Goal: Task Accomplishment & Management: Use online tool/utility

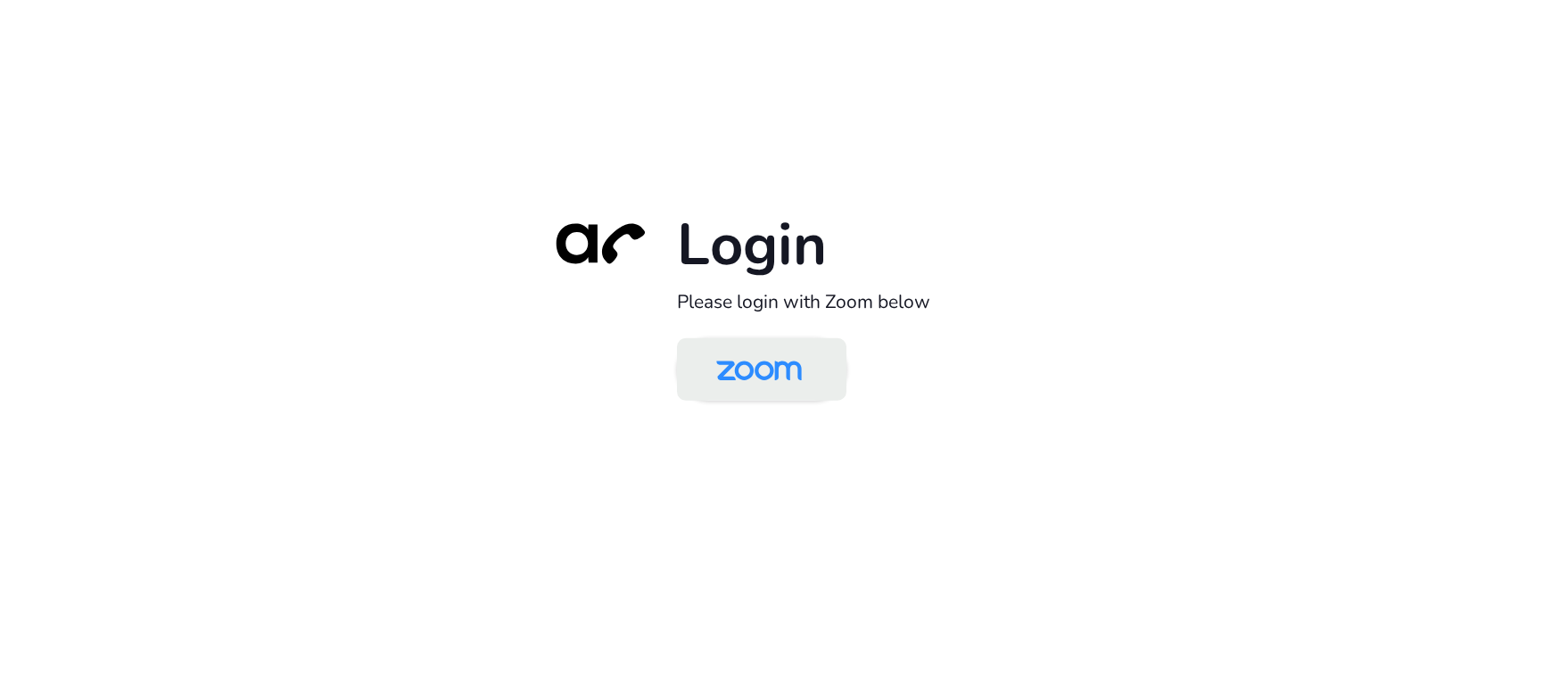
click at [772, 385] on img at bounding box center [759, 370] width 124 height 58
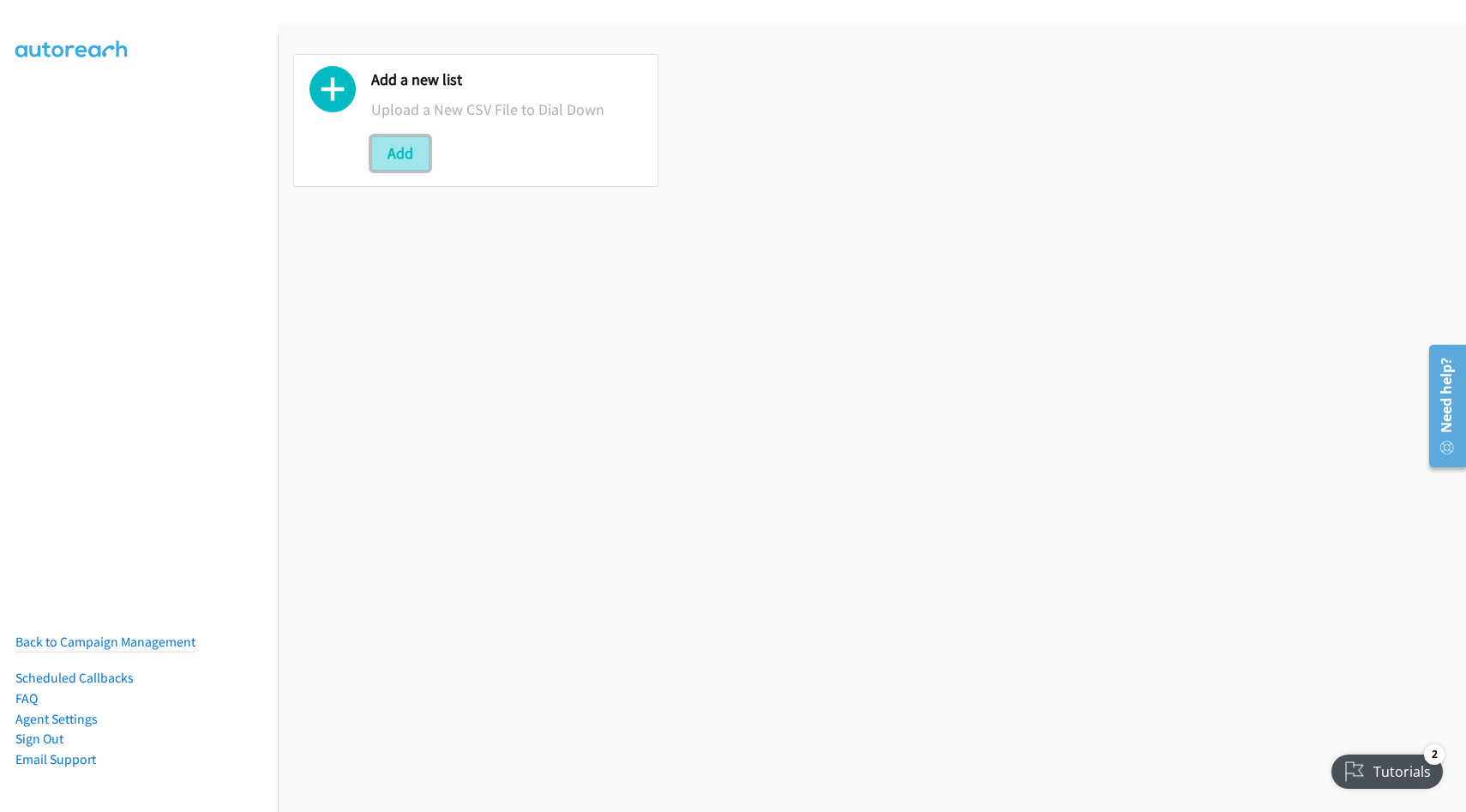
click at [406, 160] on button "Add" at bounding box center [400, 153] width 58 height 35
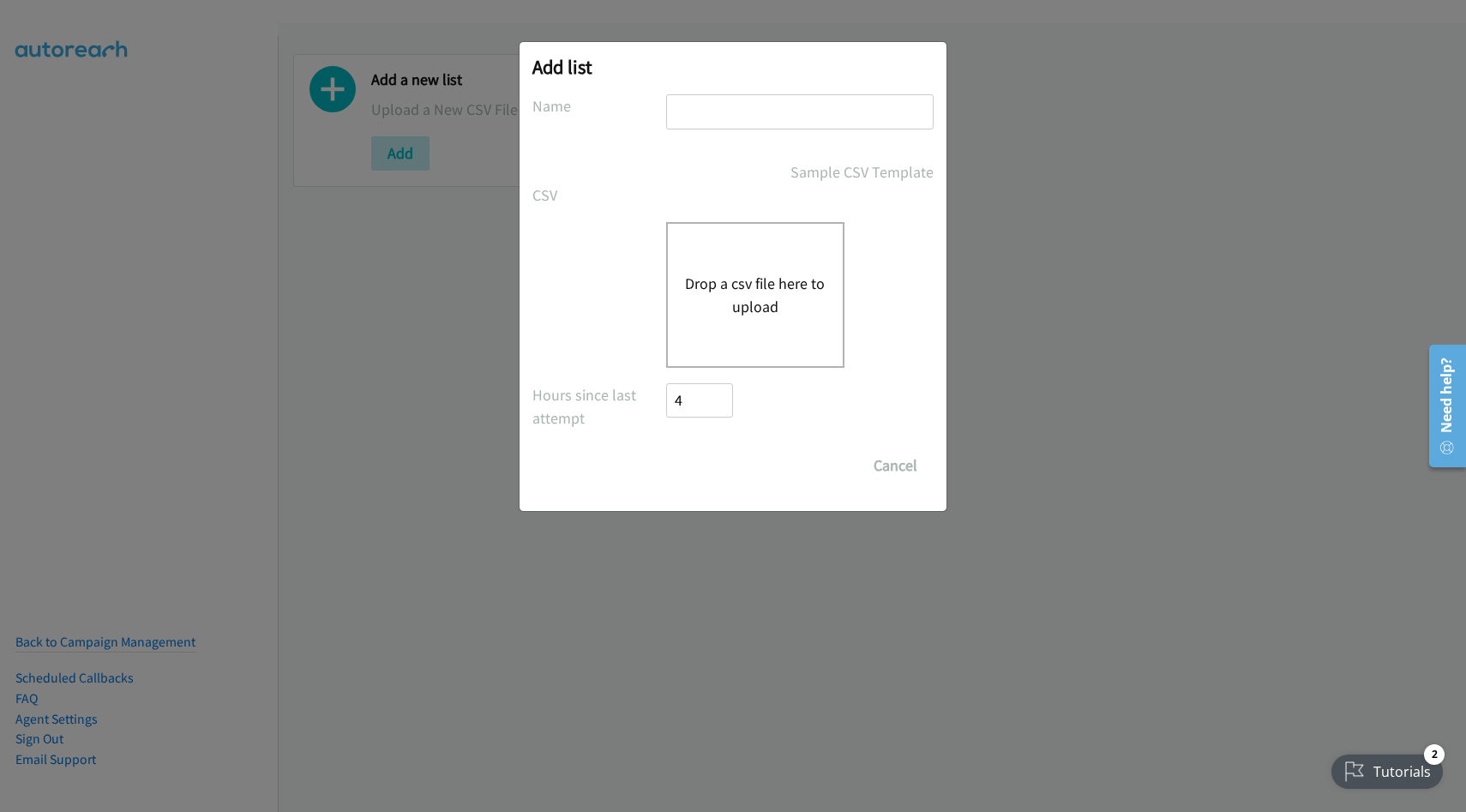
click at [732, 118] on input "text" at bounding box center [799, 111] width 268 height 35
type input "Schneider 1"
click at [755, 292] on button "Drop a csv file here to upload" at bounding box center [755, 295] width 141 height 47
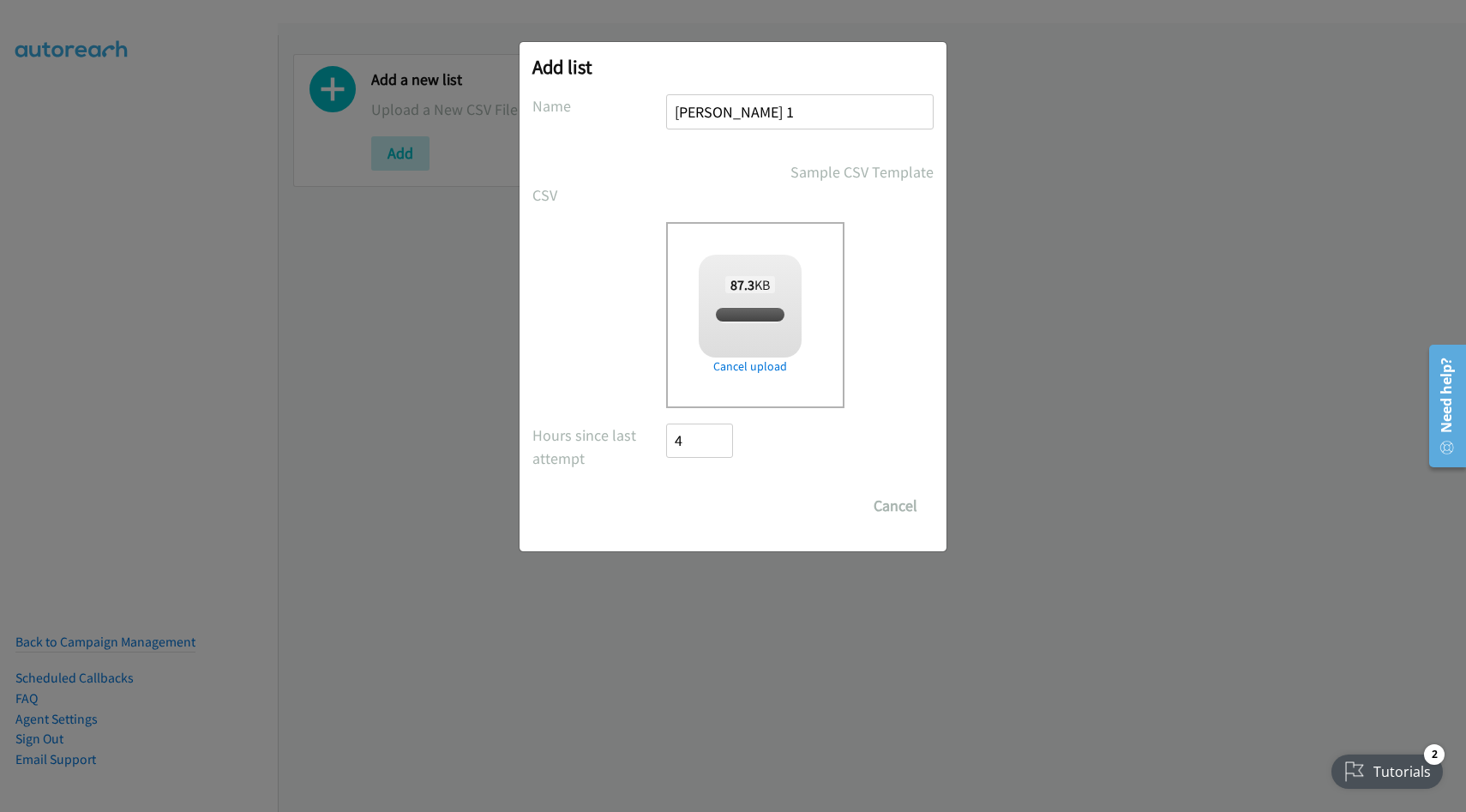
checkbox input "true"
click at [725, 512] on input "Save List" at bounding box center [711, 506] width 90 height 35
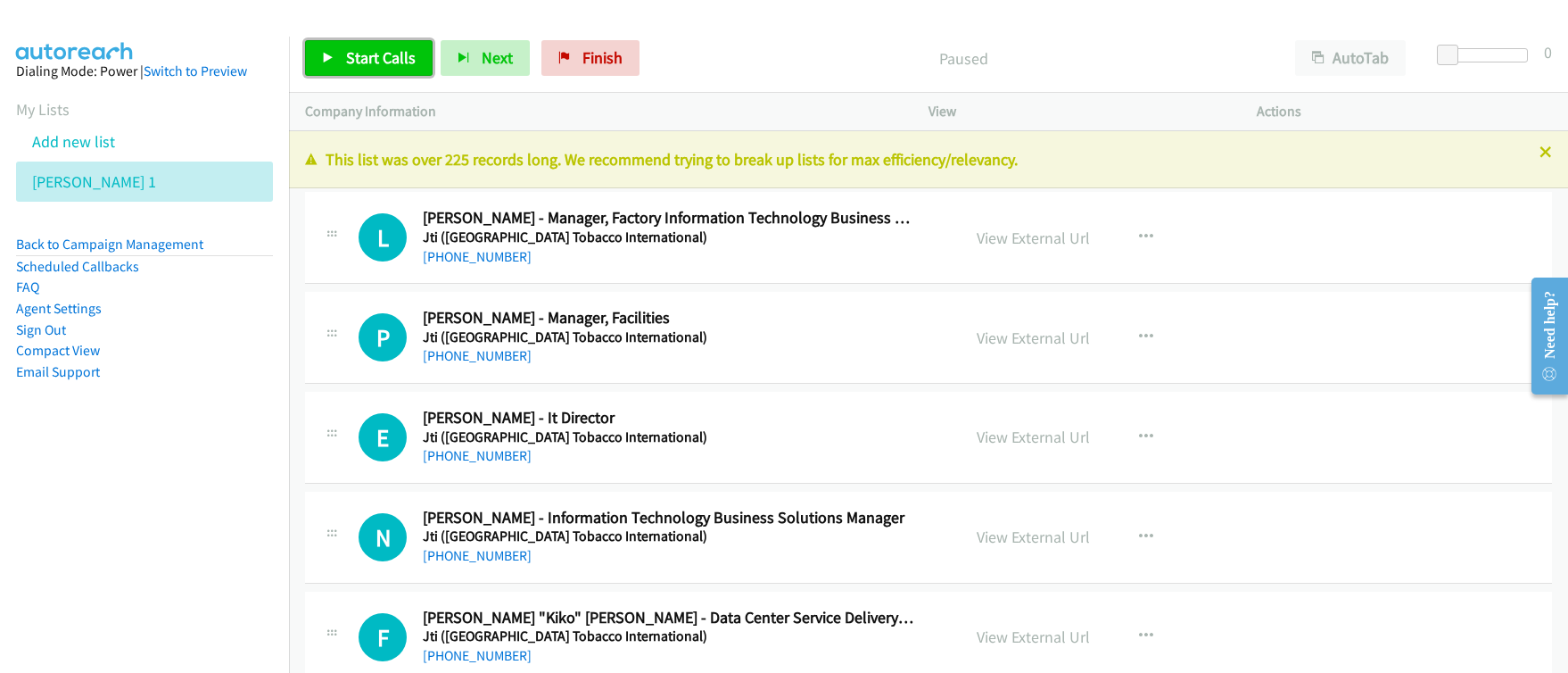
click at [372, 61] on span "Start Calls" at bounding box center [380, 58] width 69 height 21
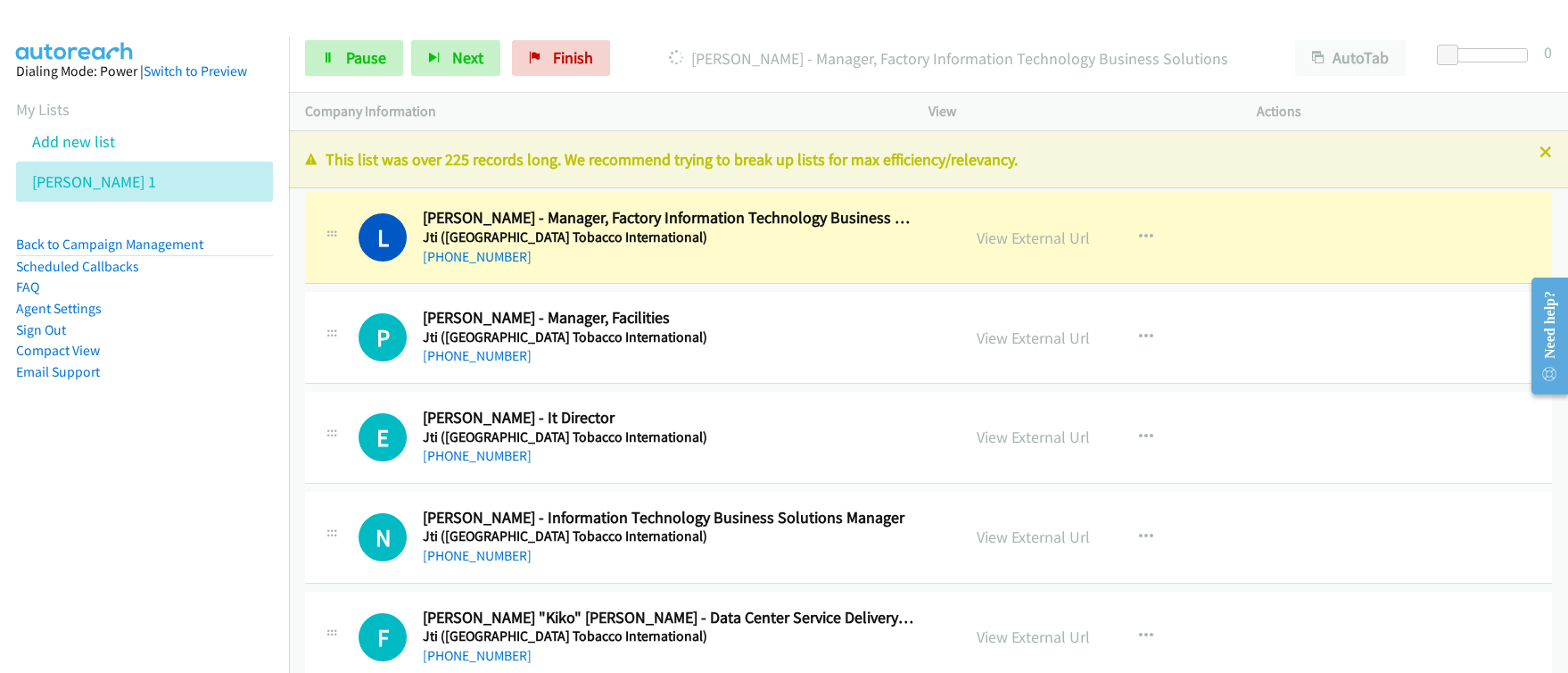
click at [766, 261] on div "+63 917 824 5069" at bounding box center [670, 257] width 494 height 22
click at [786, 259] on div "+63 917 824 5069" at bounding box center [670, 257] width 494 height 22
click at [657, 240] on h5 "Jti (Japan Tobacco International)" at bounding box center [670, 237] width 494 height 18
click at [1043, 240] on link "View External Url" at bounding box center [1033, 238] width 113 height 21
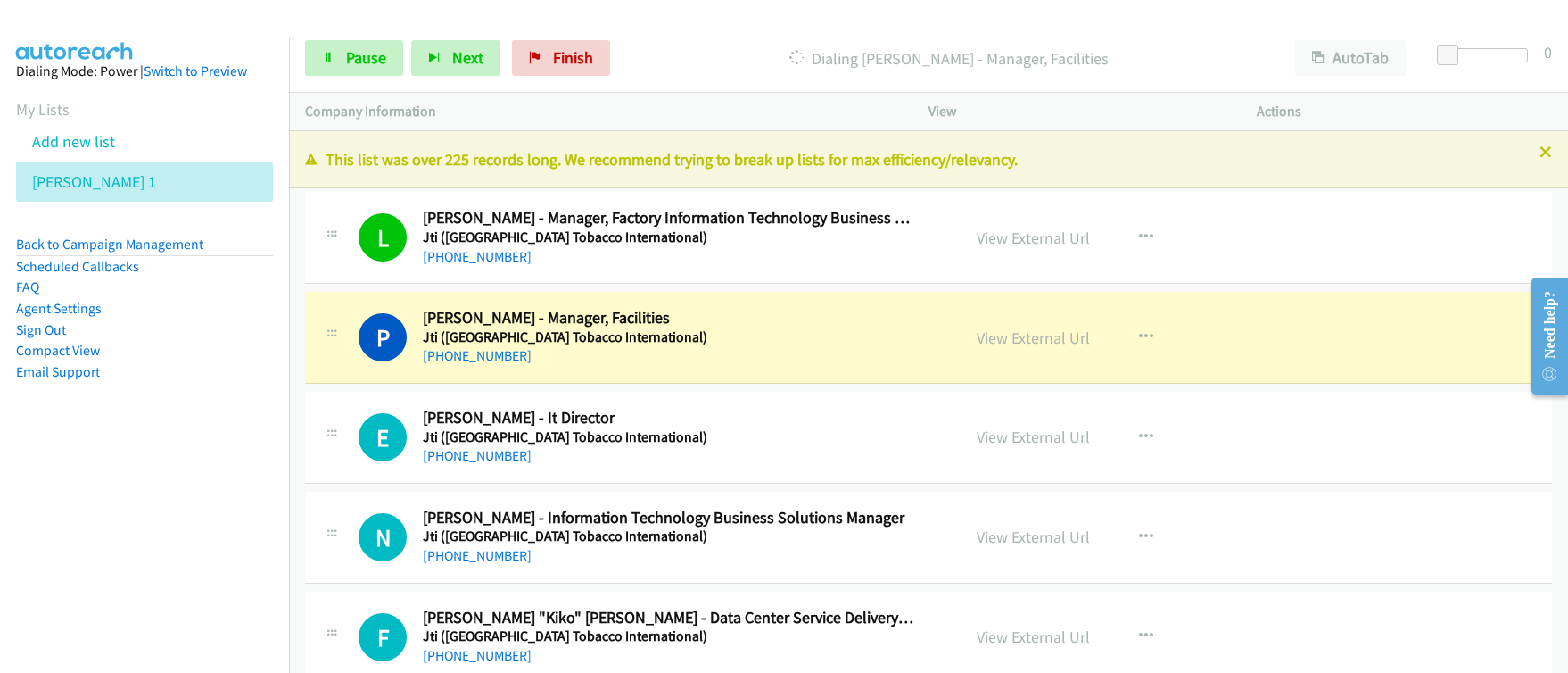
click at [1029, 338] on link "View External Url" at bounding box center [1033, 337] width 113 height 21
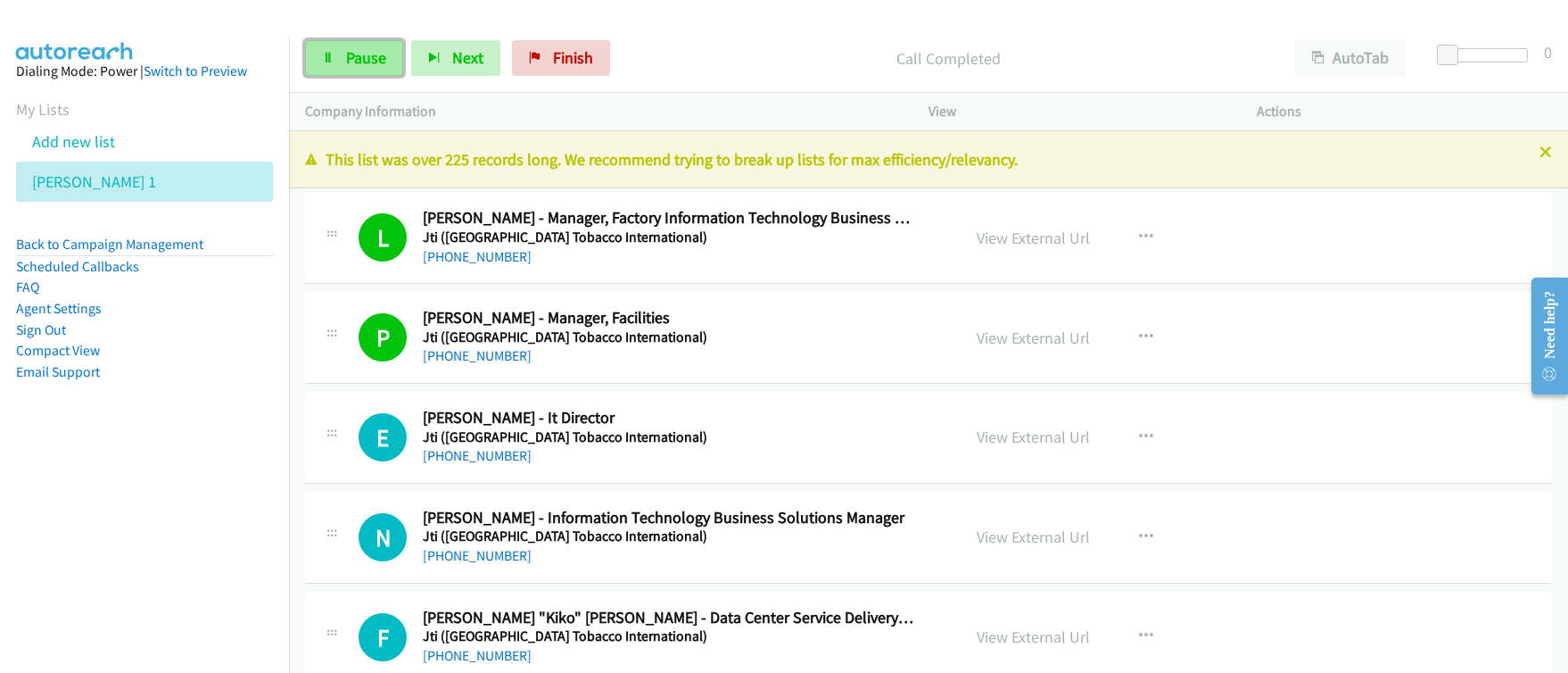
click at [357, 54] on span "Pause" at bounding box center [366, 58] width 40 height 21
click at [1044, 238] on link "View External Url" at bounding box center [1033, 238] width 113 height 21
click at [339, 63] on link "Start Calls" at bounding box center [369, 58] width 127 height 36
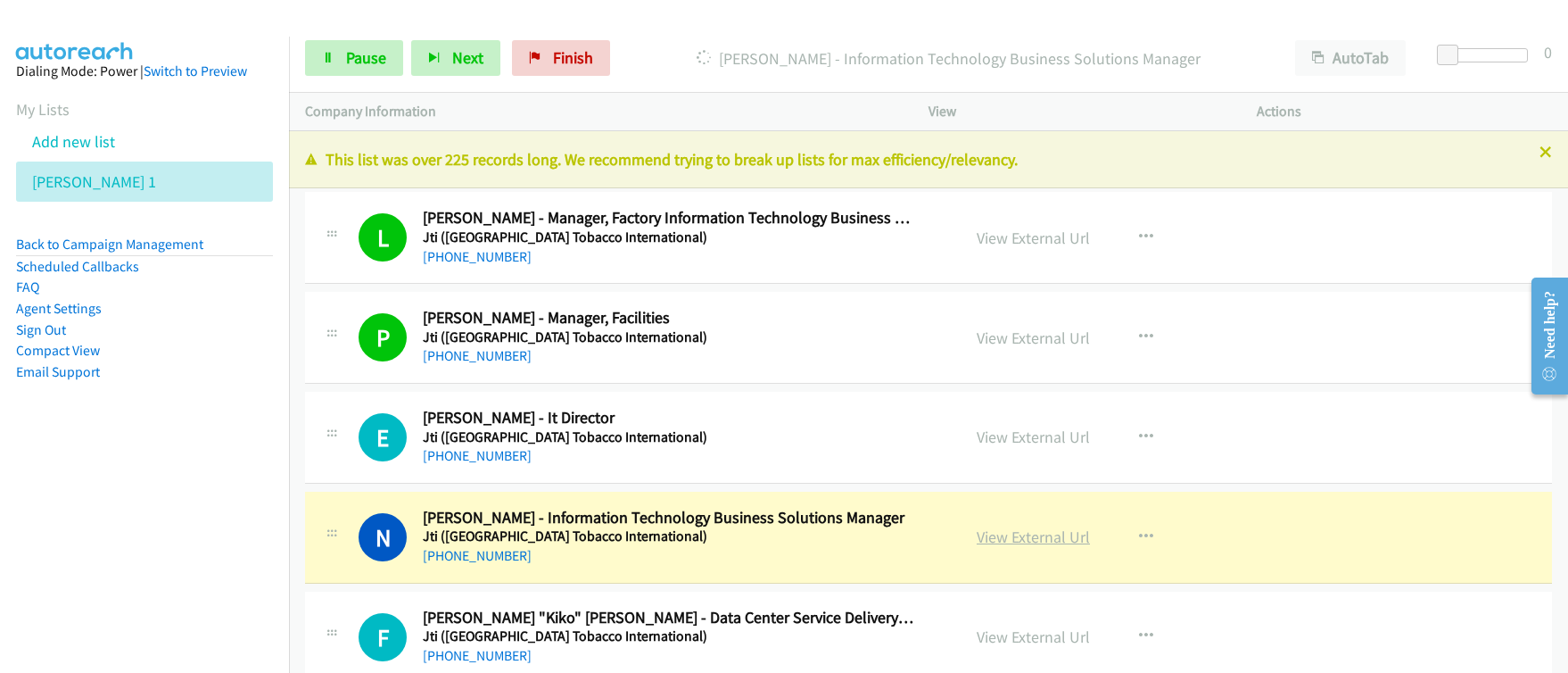
click at [1023, 539] on link "View External Url" at bounding box center [1033, 537] width 113 height 21
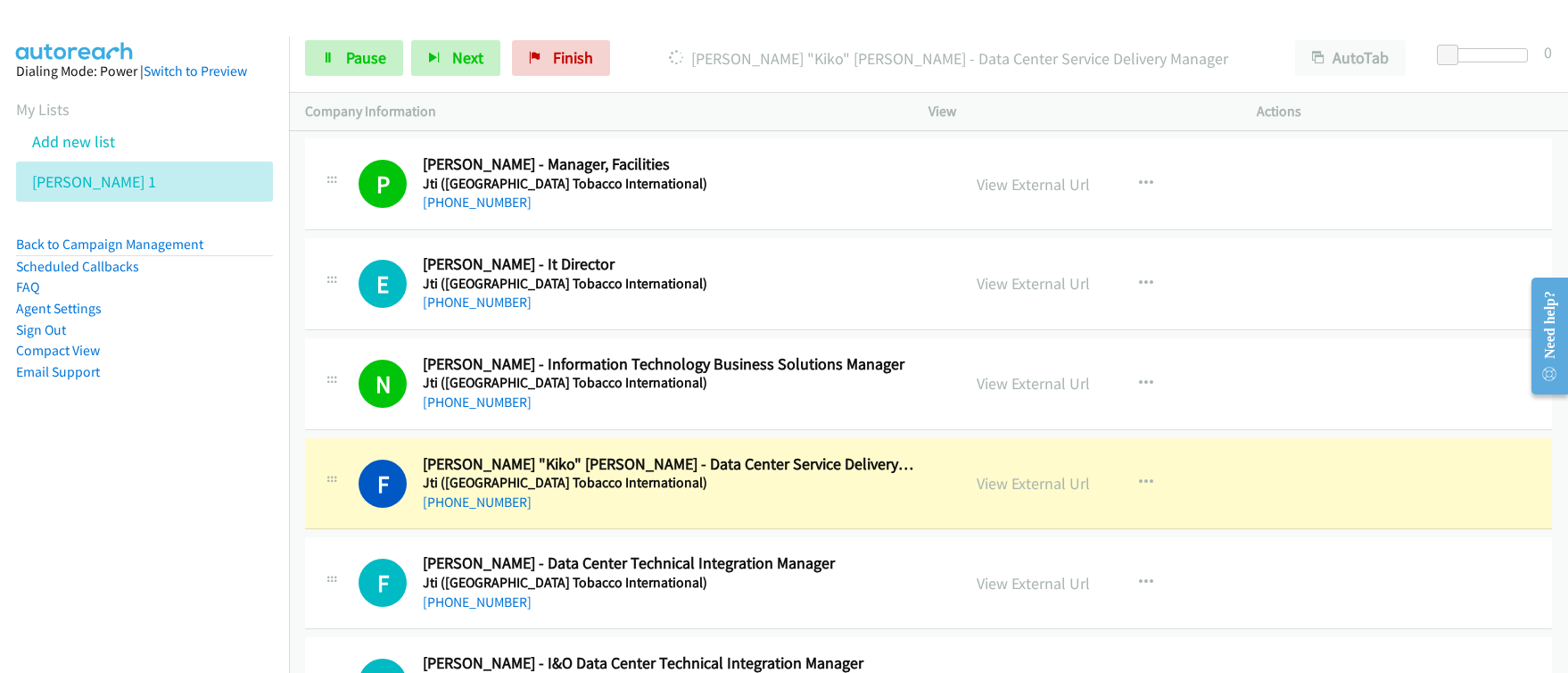
scroll to position [165, 0]
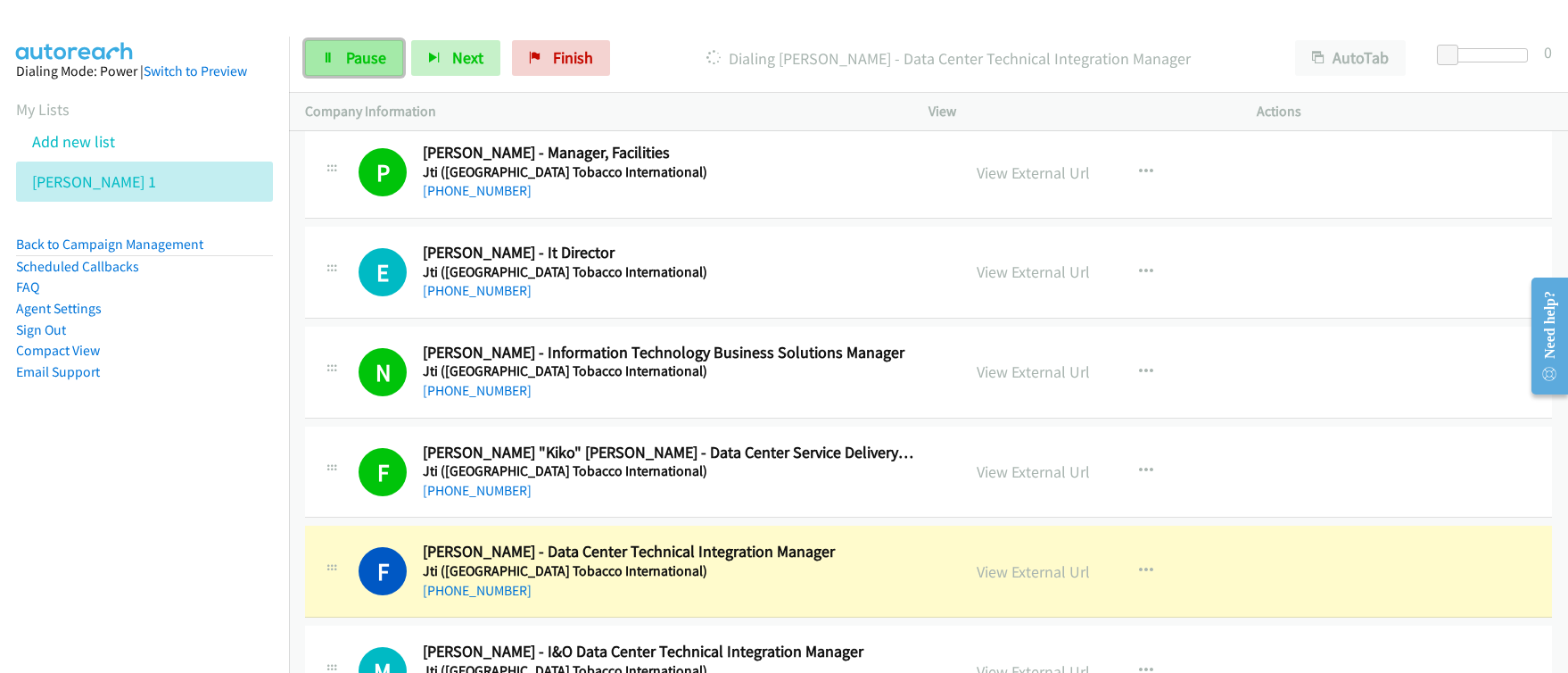
click at [359, 64] on span "Pause" at bounding box center [366, 58] width 40 height 21
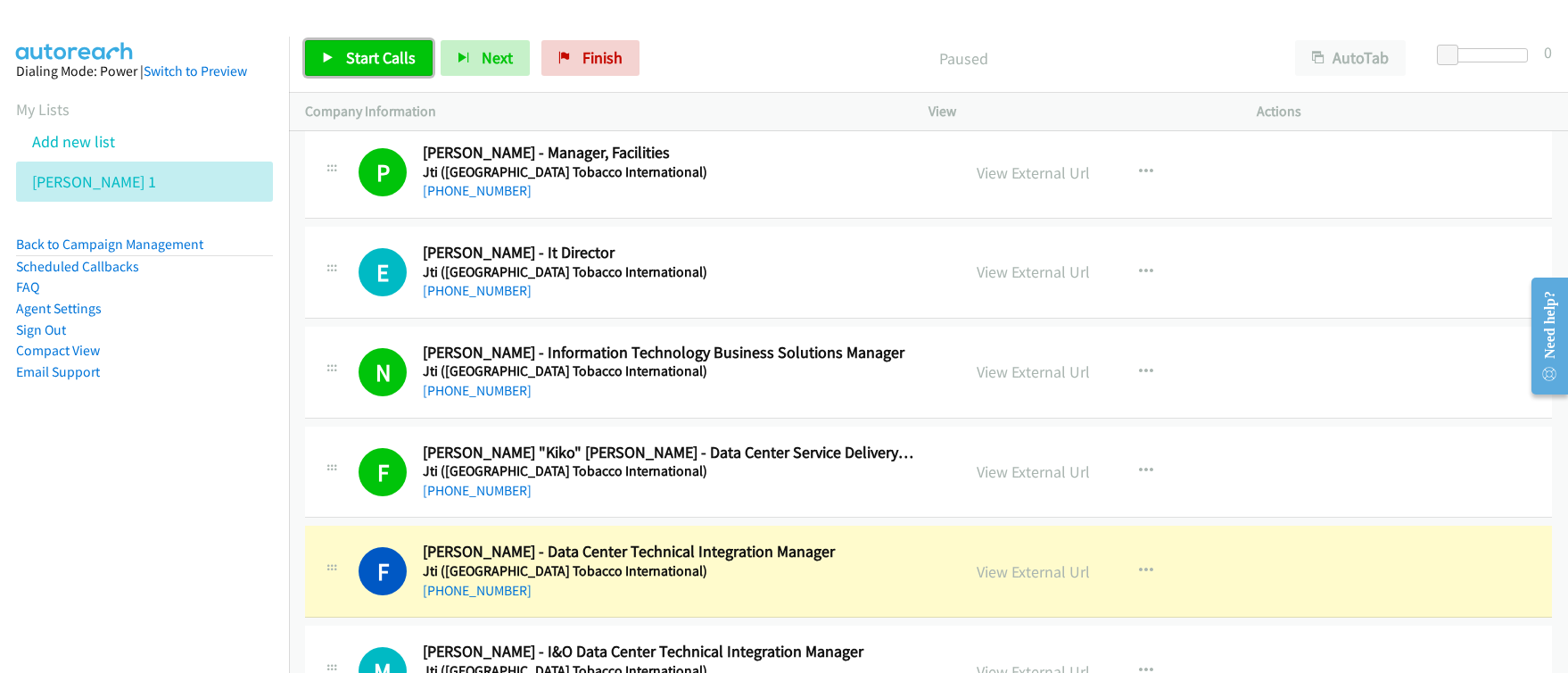
click at [361, 61] on span "Start Calls" at bounding box center [380, 58] width 69 height 21
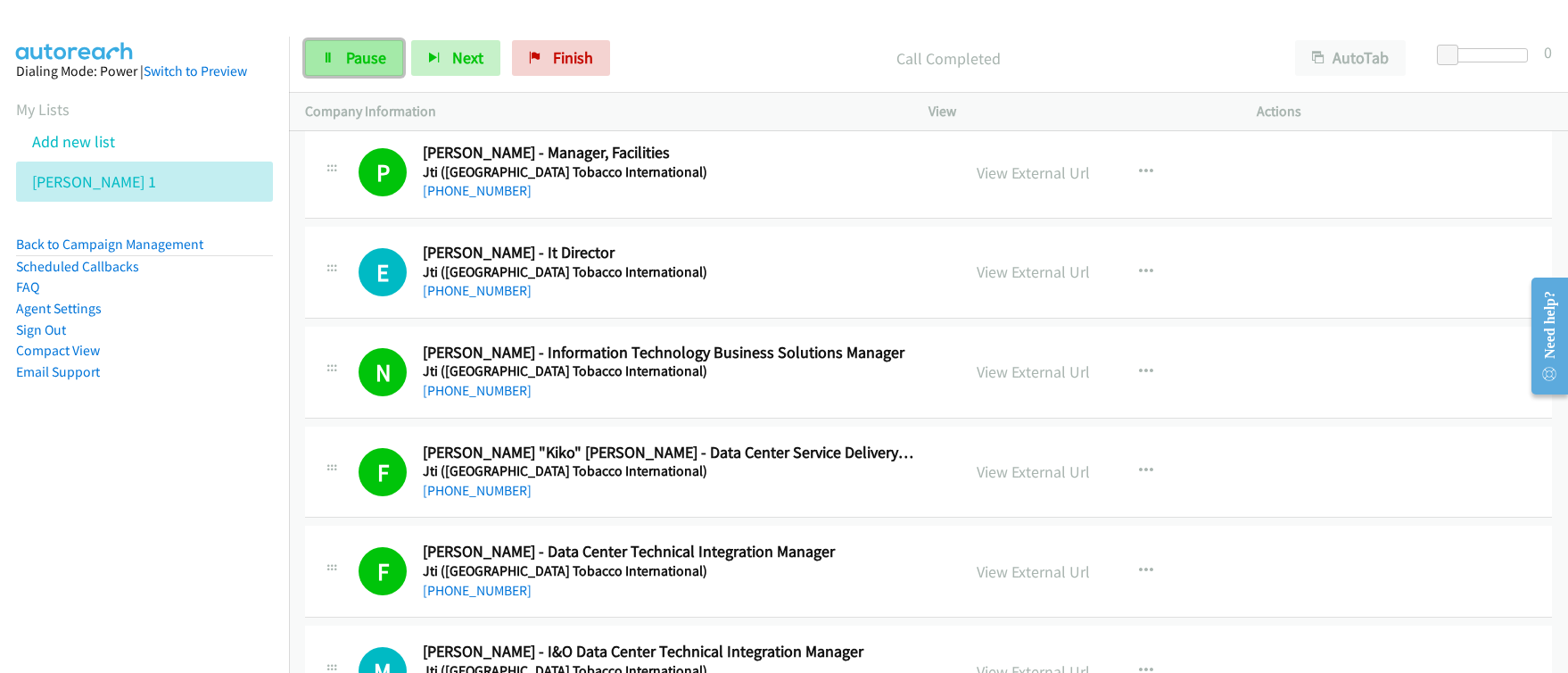
click at [334, 61] on icon at bounding box center [328, 58] width 12 height 12
click at [334, 62] on icon at bounding box center [328, 58] width 12 height 12
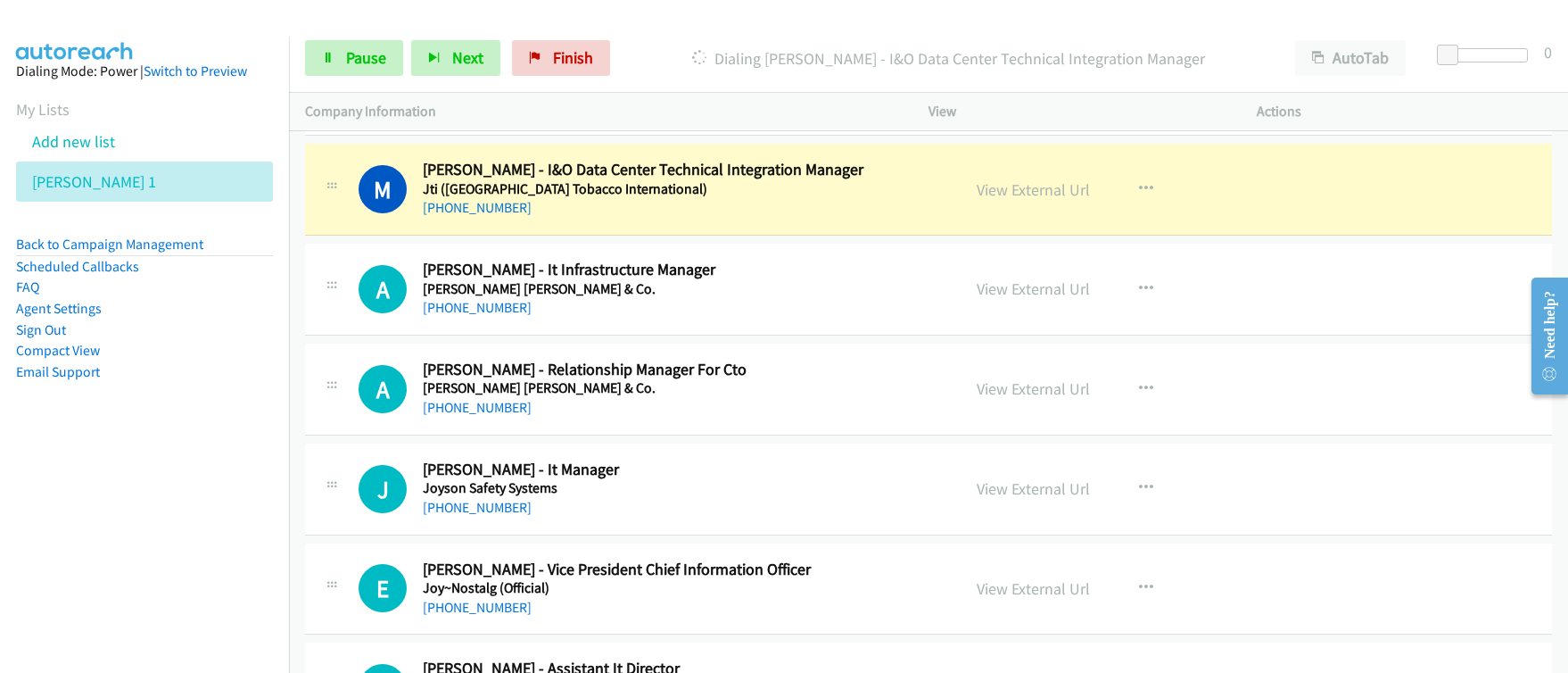
scroll to position [517, 0]
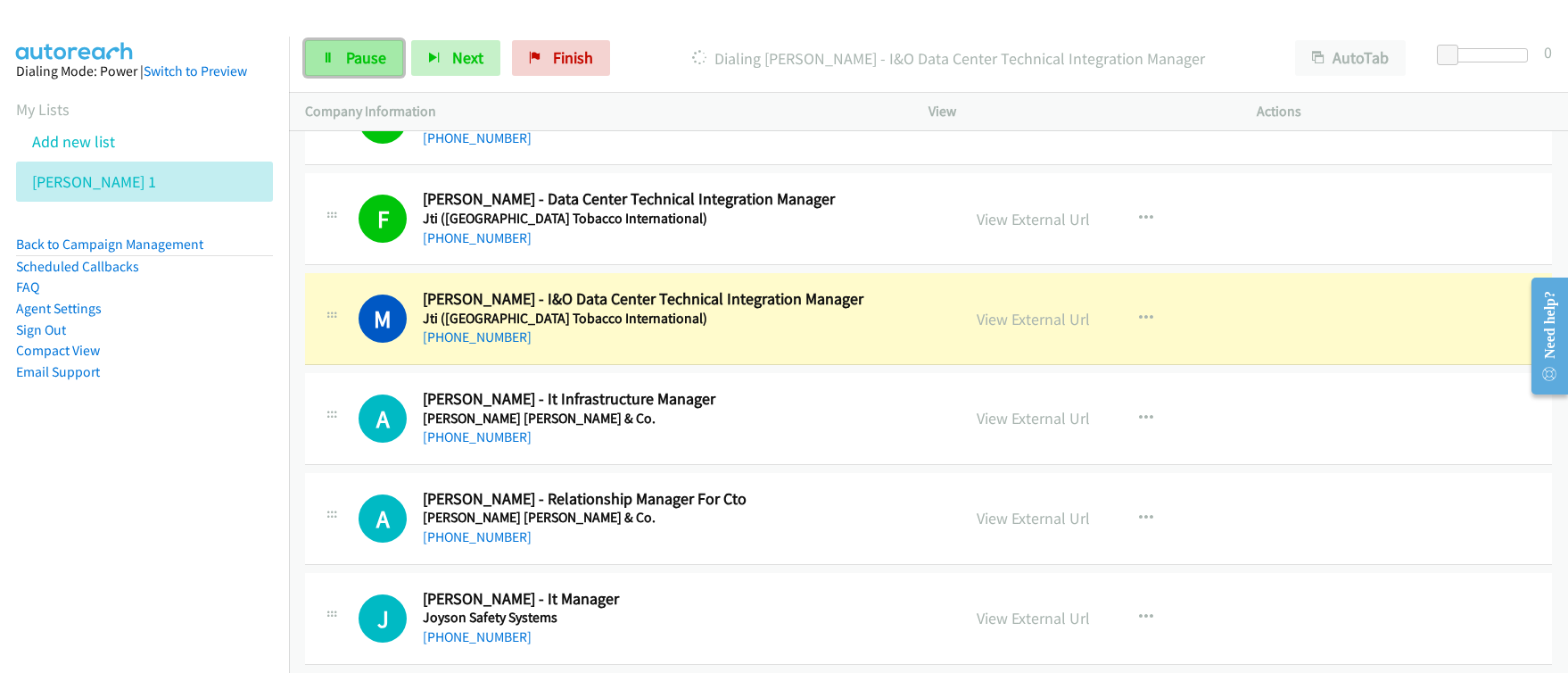
click at [349, 59] on span "Pause" at bounding box center [366, 58] width 40 height 21
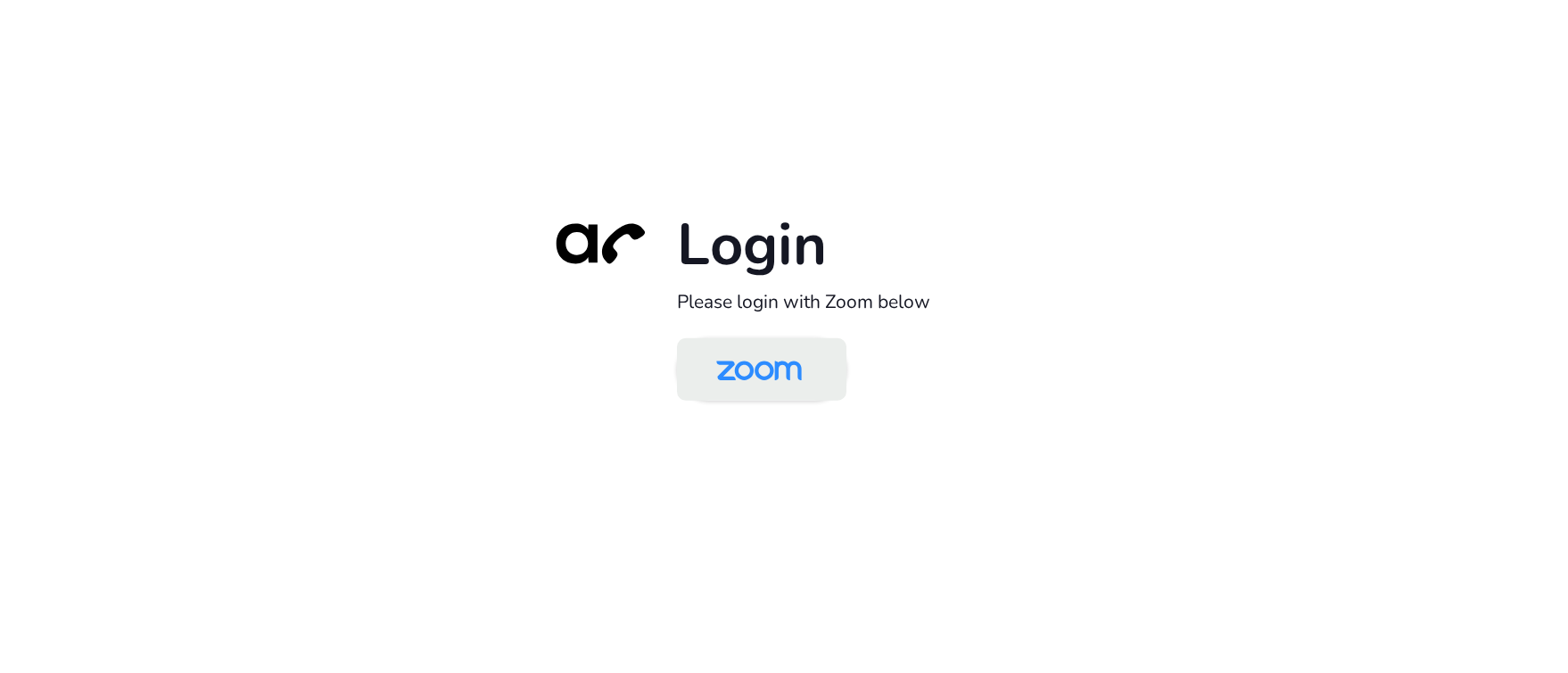
click at [746, 373] on img at bounding box center [759, 370] width 124 height 58
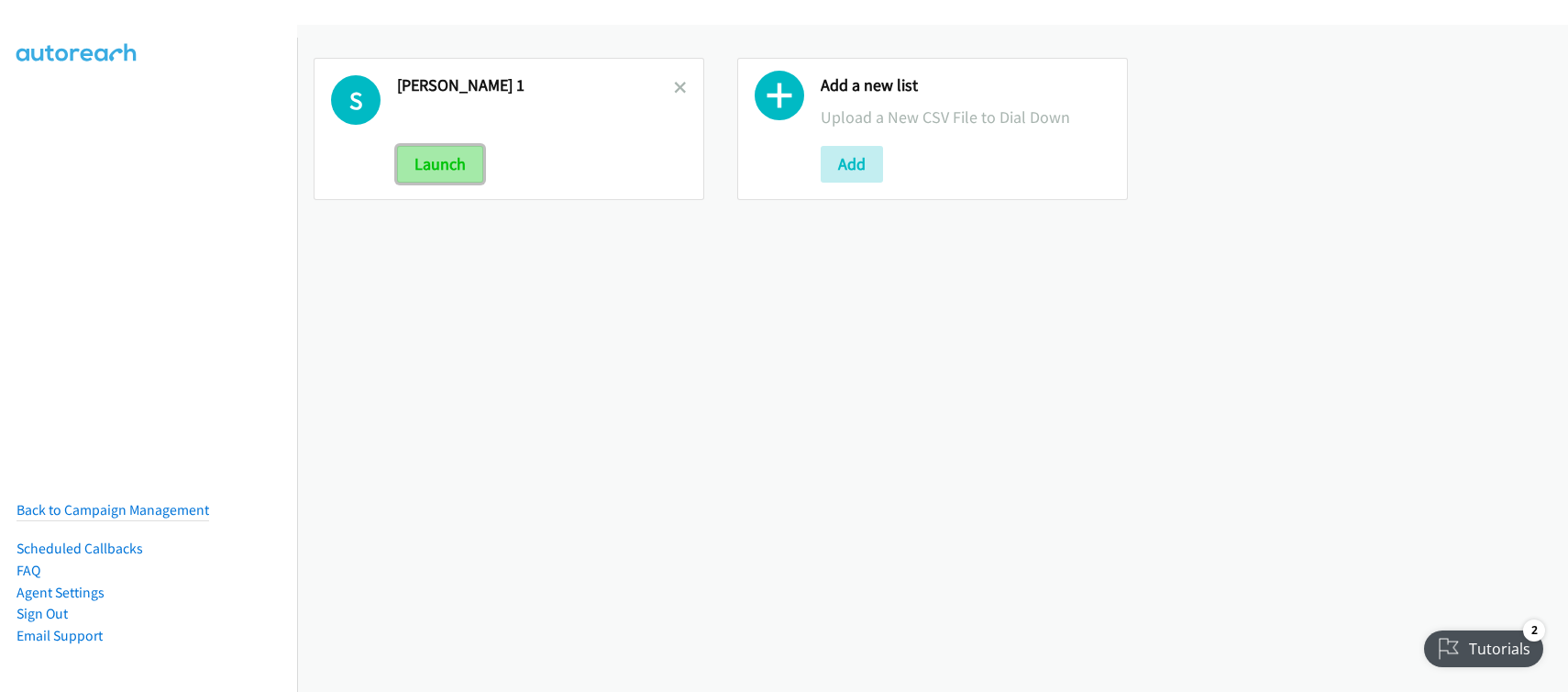
click at [461, 171] on button "Launch" at bounding box center [440, 164] width 86 height 37
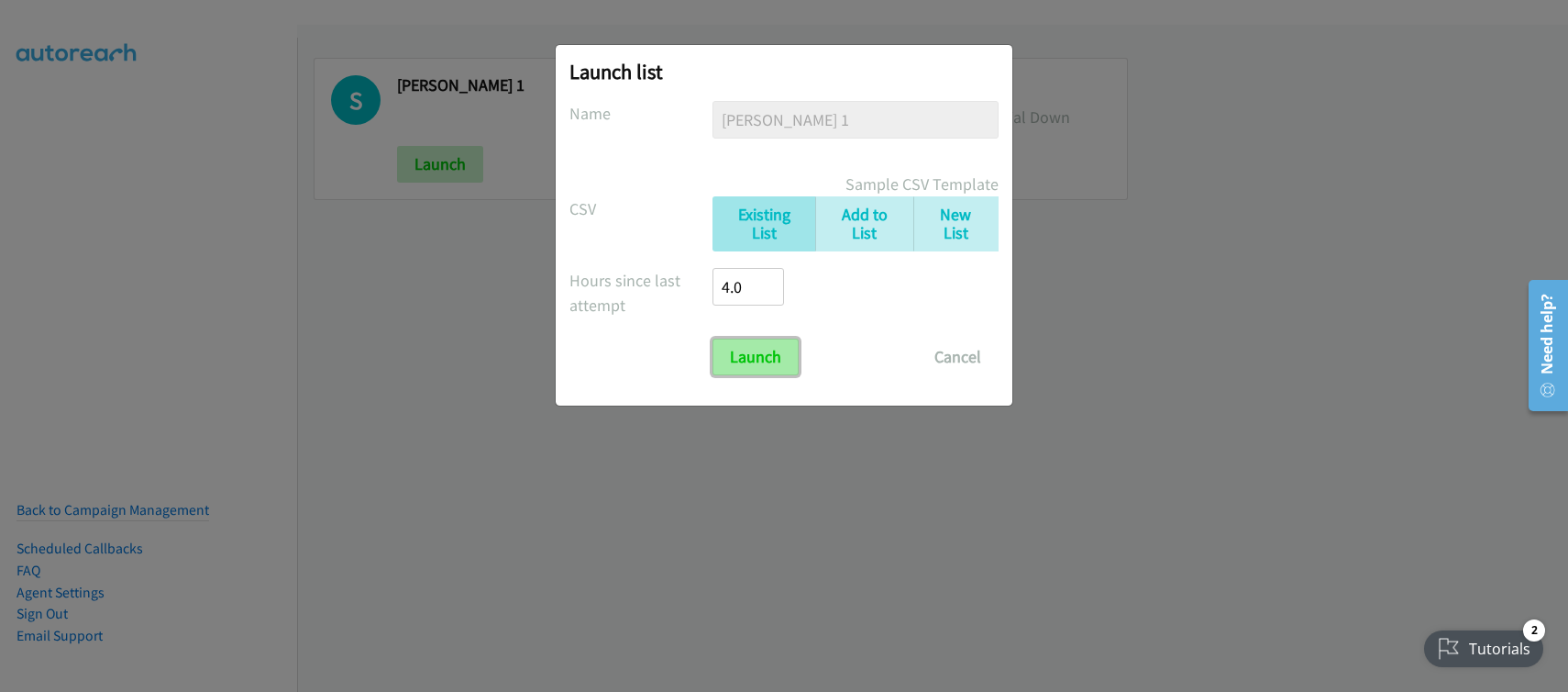
click at [764, 361] on input "Launch" at bounding box center [755, 357] width 86 height 37
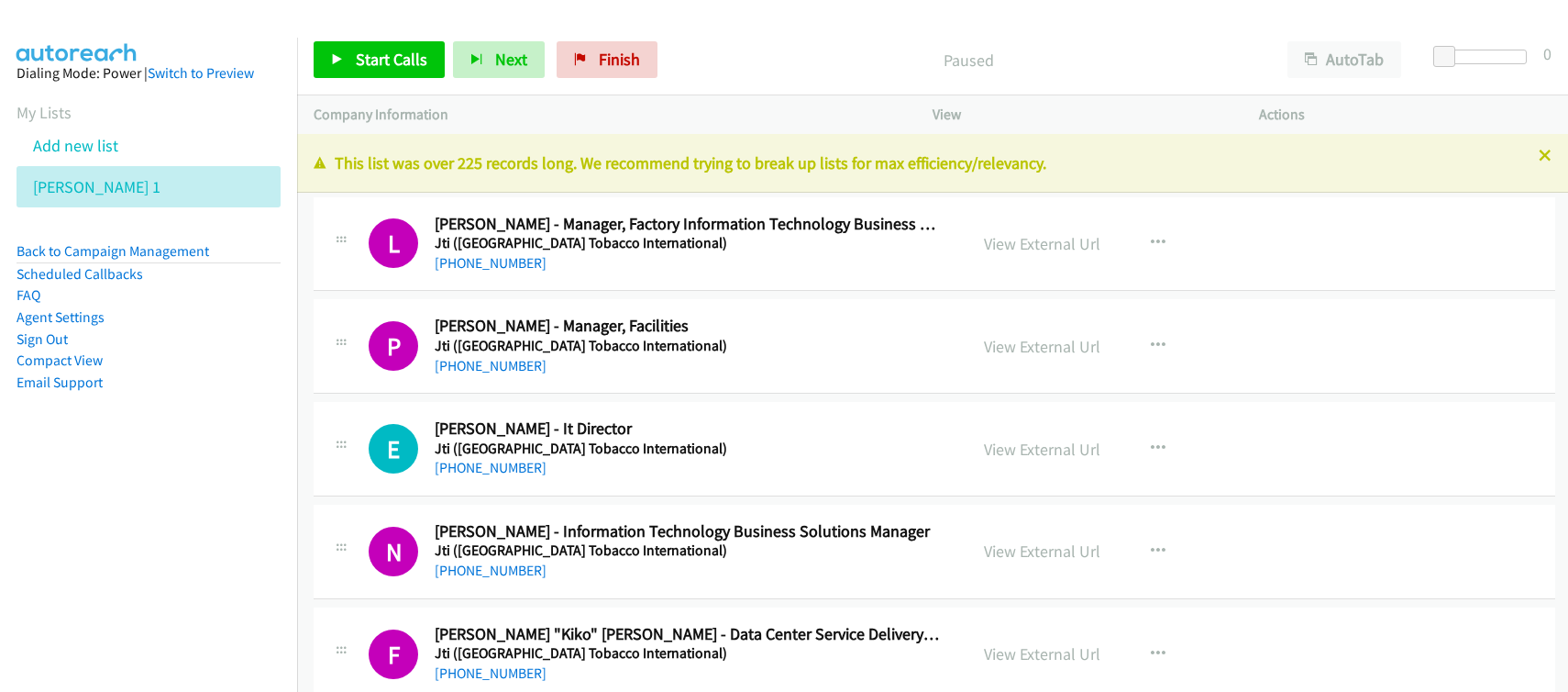
click at [719, 250] on h5 "Jti ([GEOGRAPHIC_DATA] Tobacco International)" at bounding box center [689, 242] width 508 height 19
click at [1020, 243] on link "View External Url" at bounding box center [1041, 243] width 116 height 22
click at [615, 59] on span "Finish" at bounding box center [619, 60] width 41 height 22
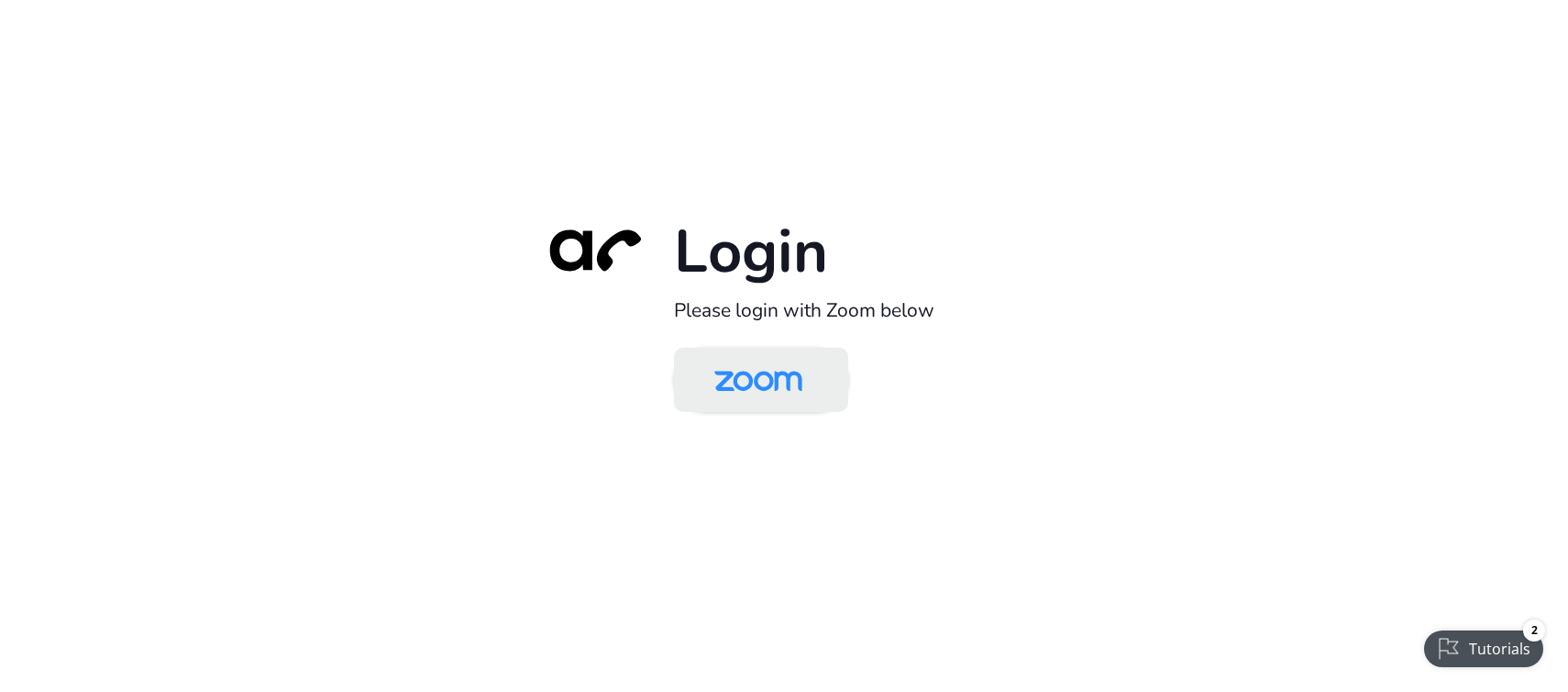
click at [766, 397] on img at bounding box center [758, 380] width 127 height 60
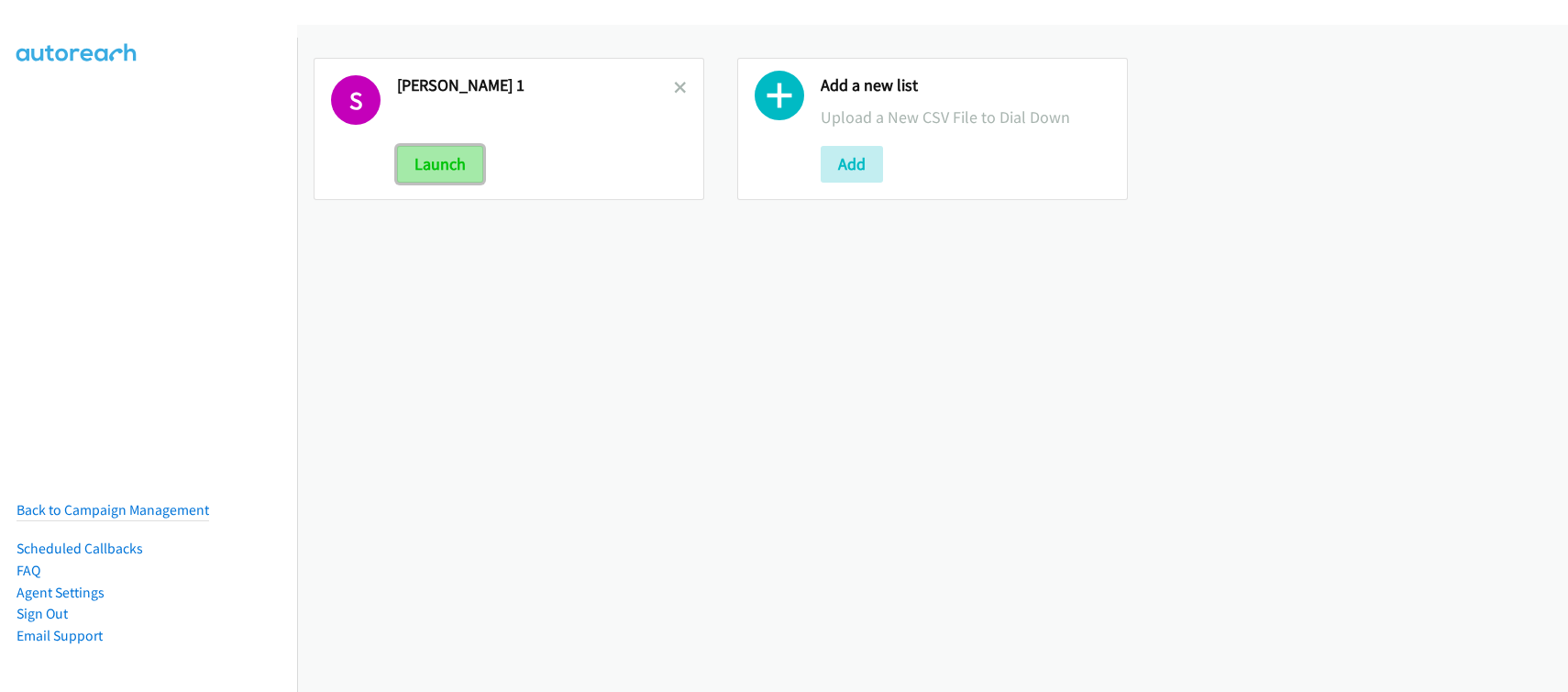
click at [437, 170] on button "Launch" at bounding box center [440, 164] width 86 height 37
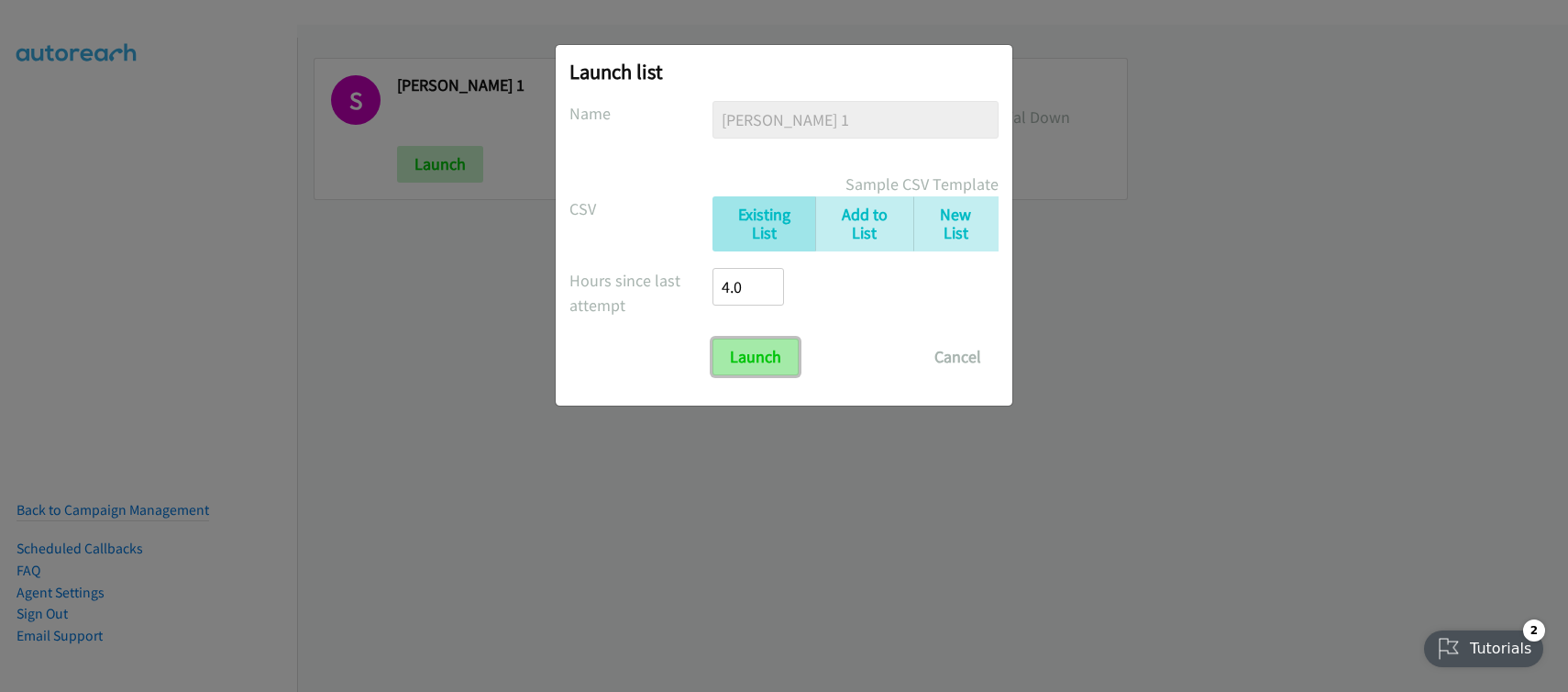
click at [748, 355] on input "Launch" at bounding box center [755, 357] width 86 height 37
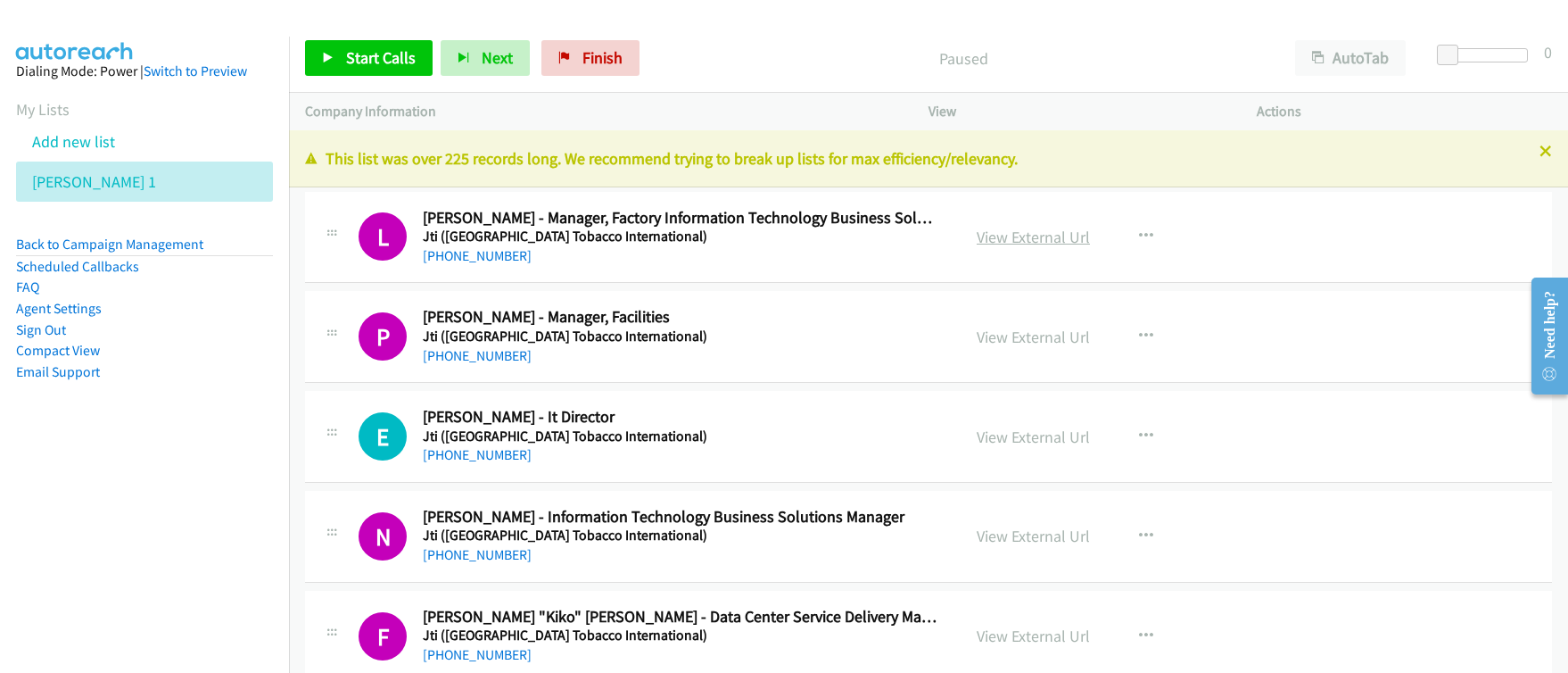
click at [1042, 240] on link "View External Url" at bounding box center [1033, 237] width 113 height 21
click at [589, 64] on span "Finish" at bounding box center [602, 58] width 40 height 21
